Goal: Navigation & Orientation: Find specific page/section

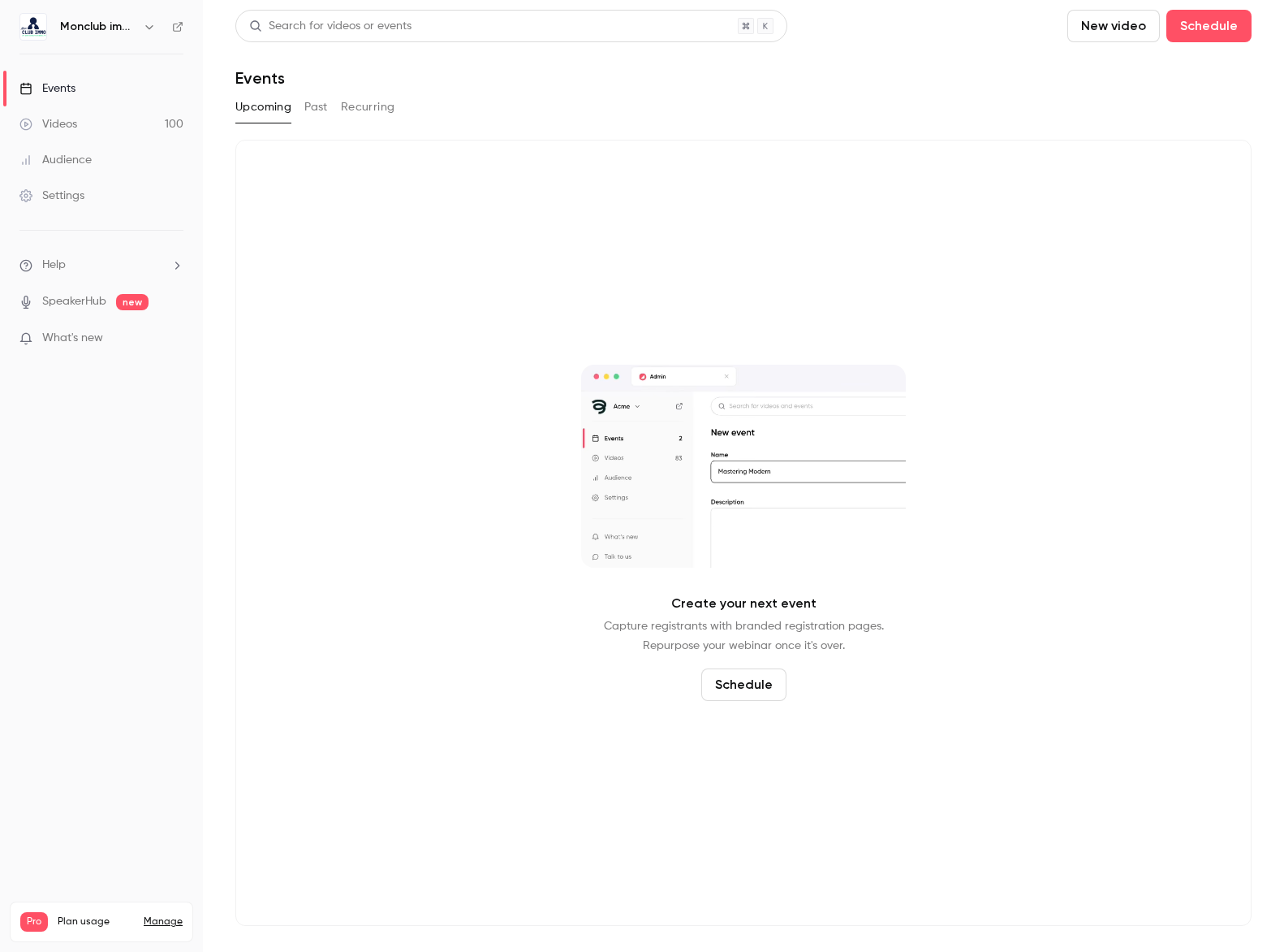
click at [63, 116] on div "Videos" at bounding box center [48, 124] width 58 height 16
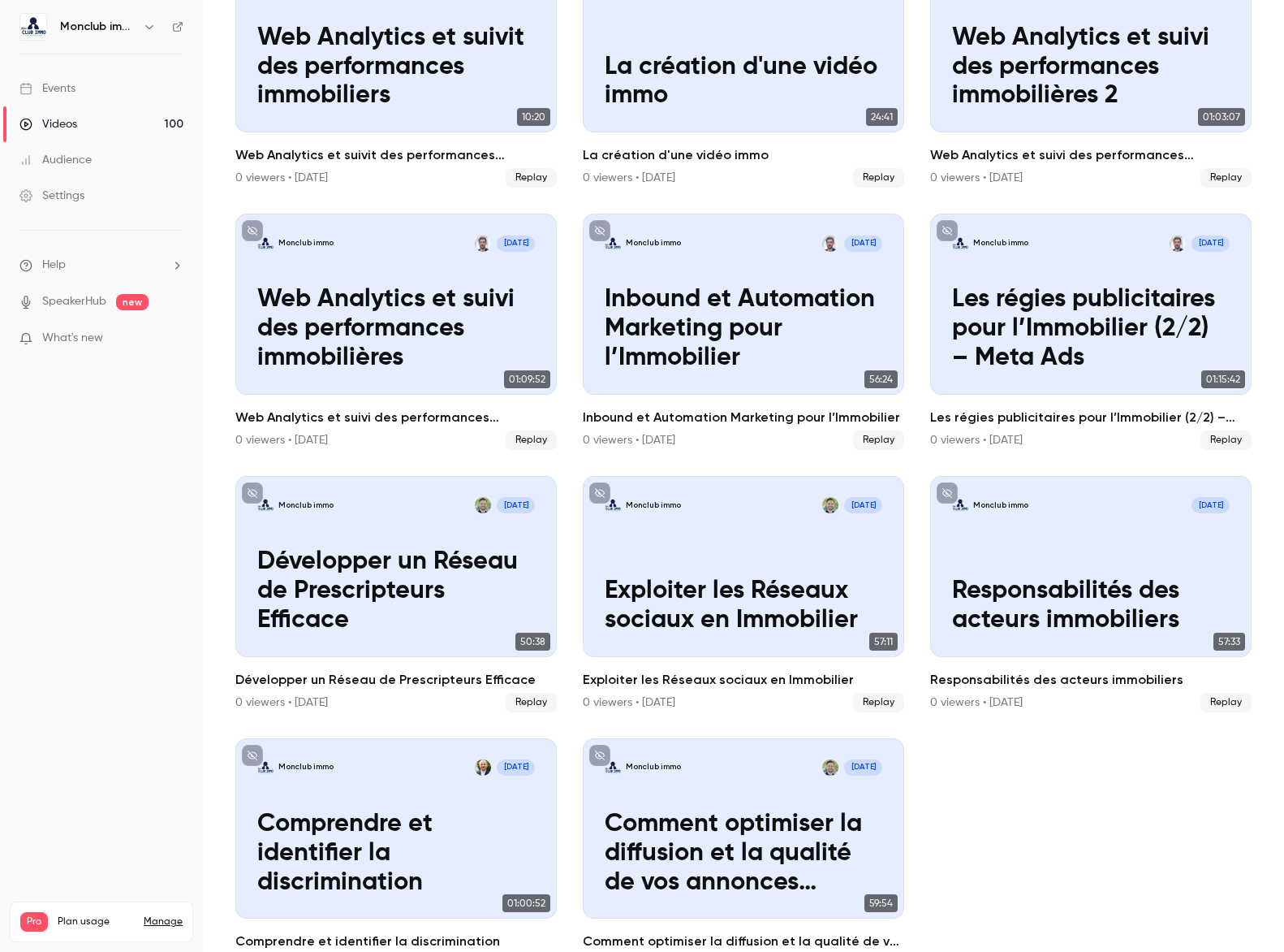
scroll to position [998, 0]
